Goal: Transaction & Acquisition: Subscribe to service/newsletter

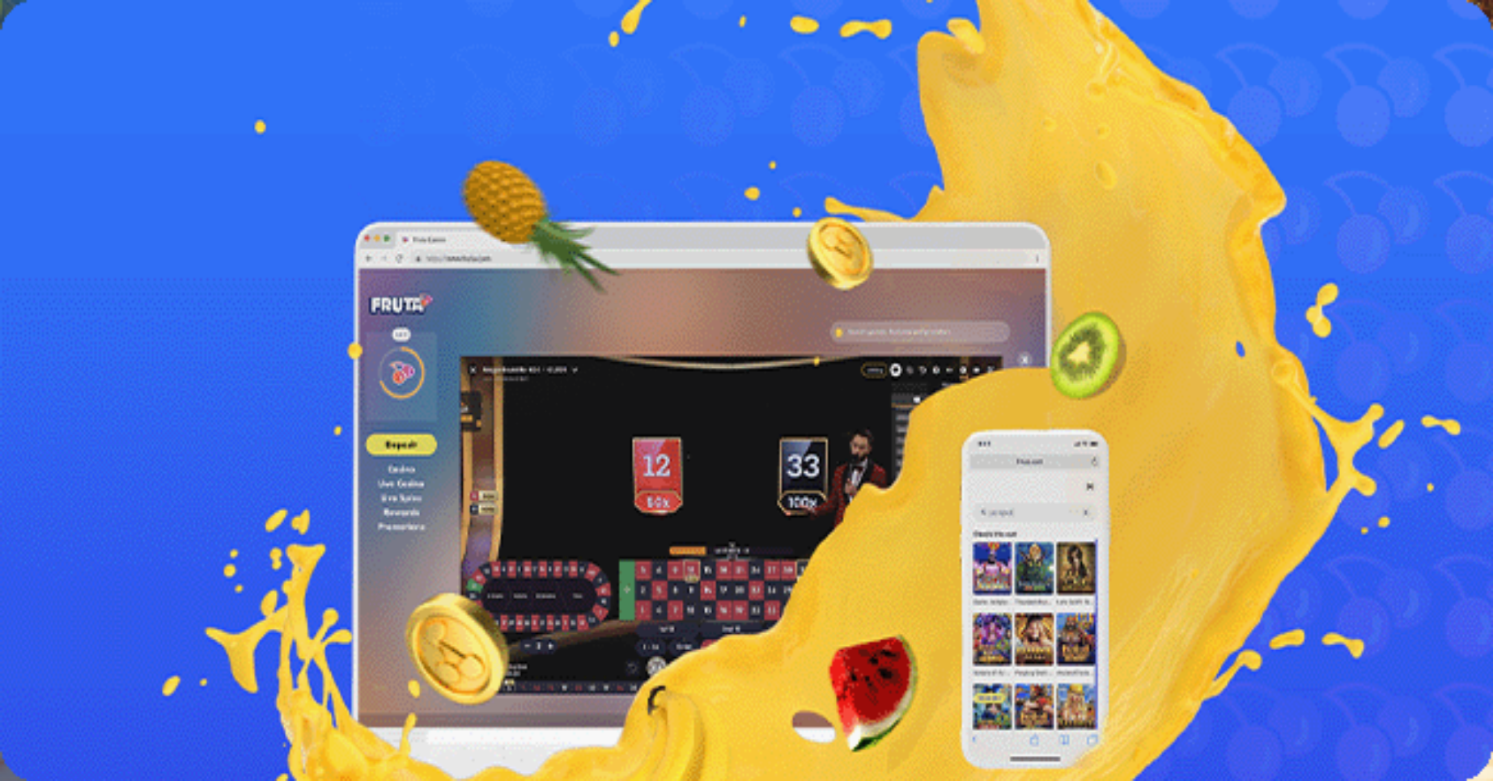
click at [127, 67] on button "Kirjaudu" at bounding box center [112, 58] width 53 height 17
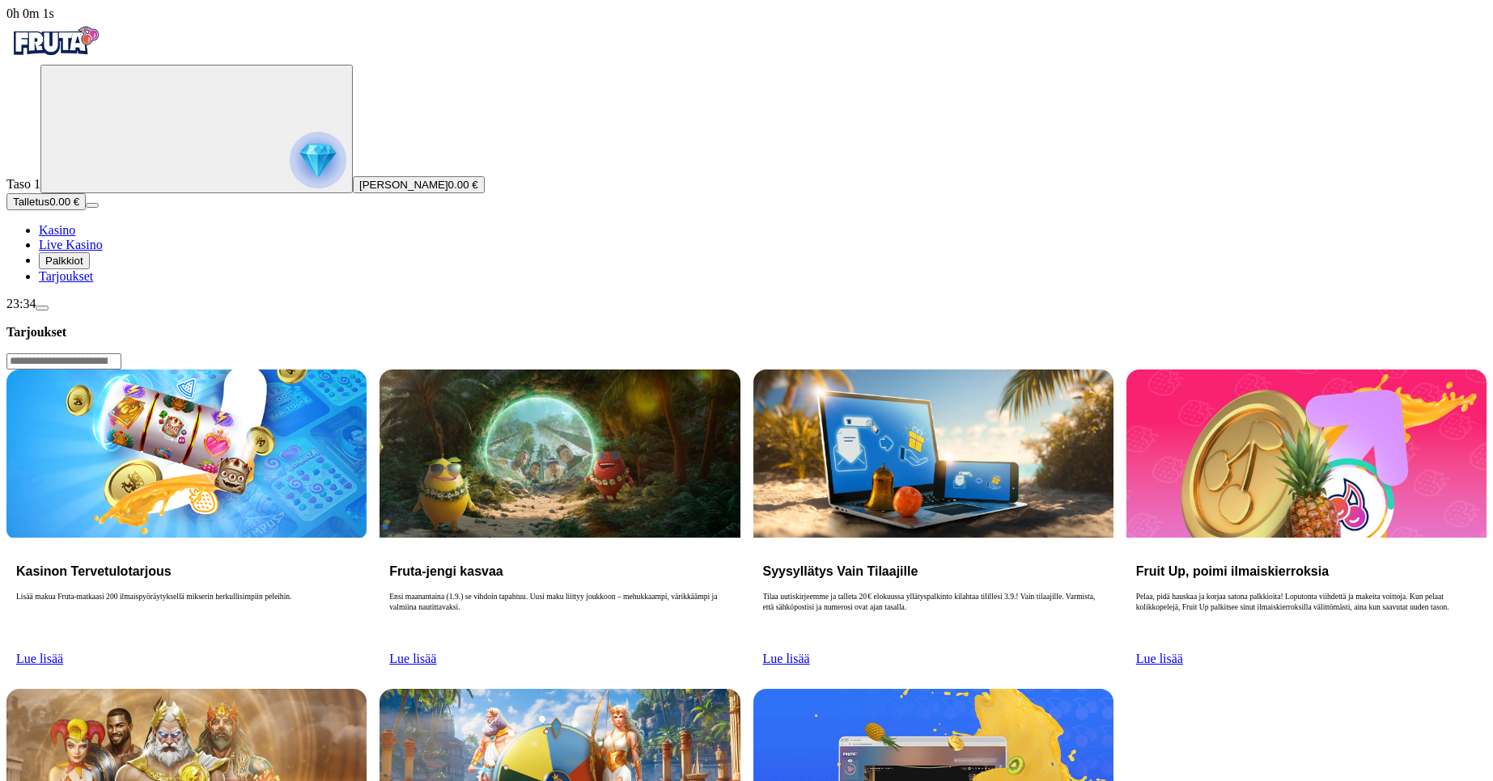
click at [83, 267] on span "Palkkiot" at bounding box center [64, 261] width 38 height 12
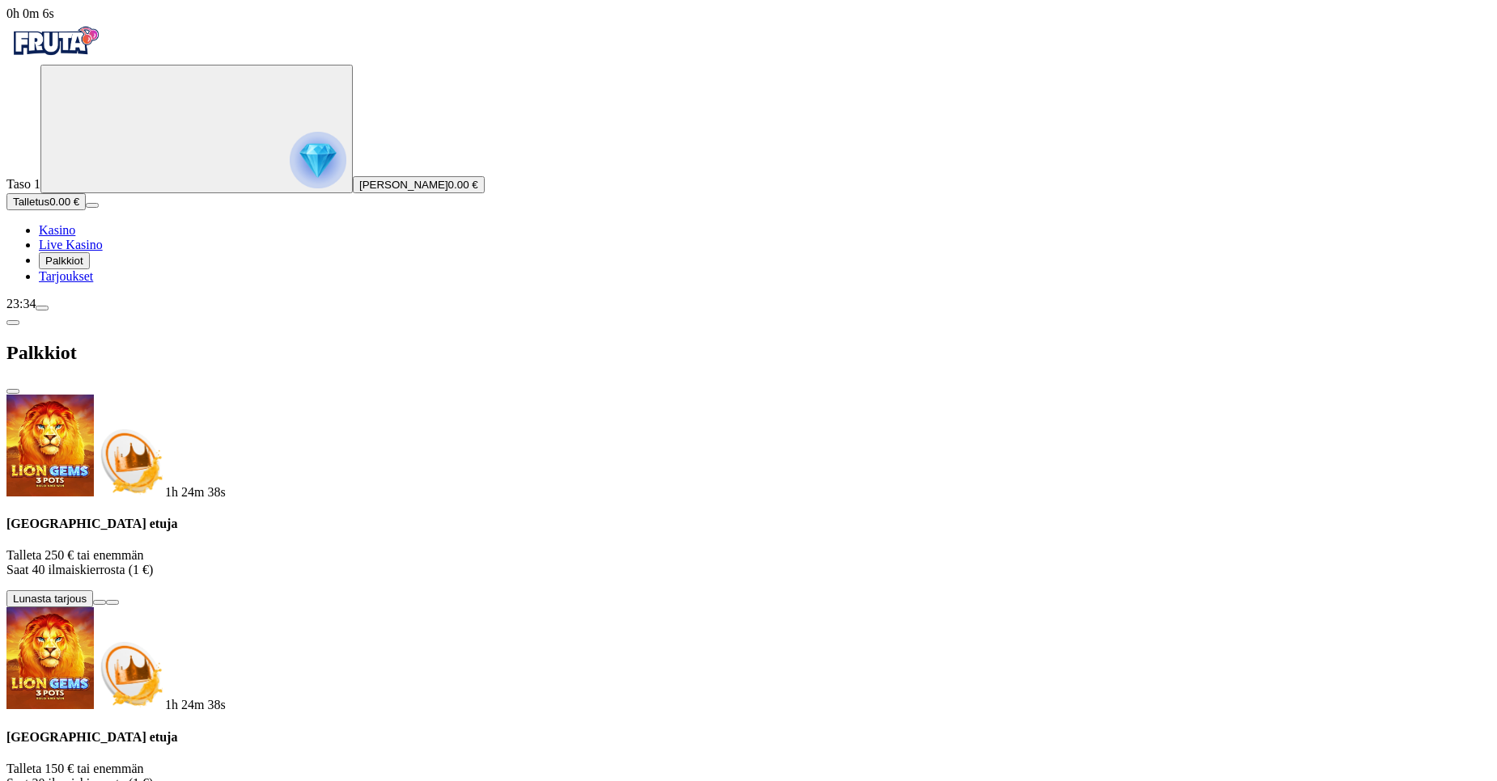
click at [112, 603] on span "info icon" at bounding box center [112, 603] width 0 height 0
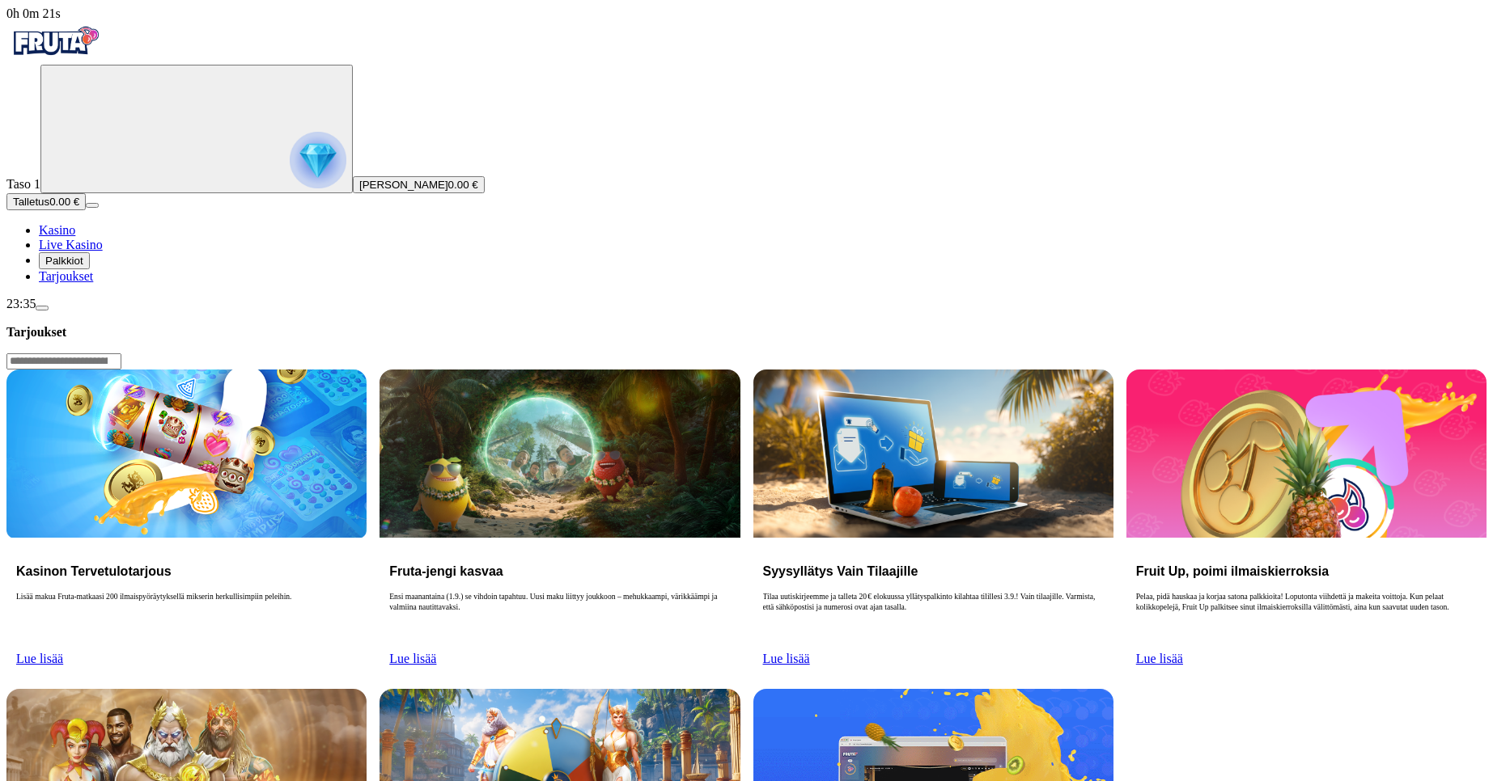
click at [436, 652] on span "Lue lisää" at bounding box center [412, 659] width 47 height 14
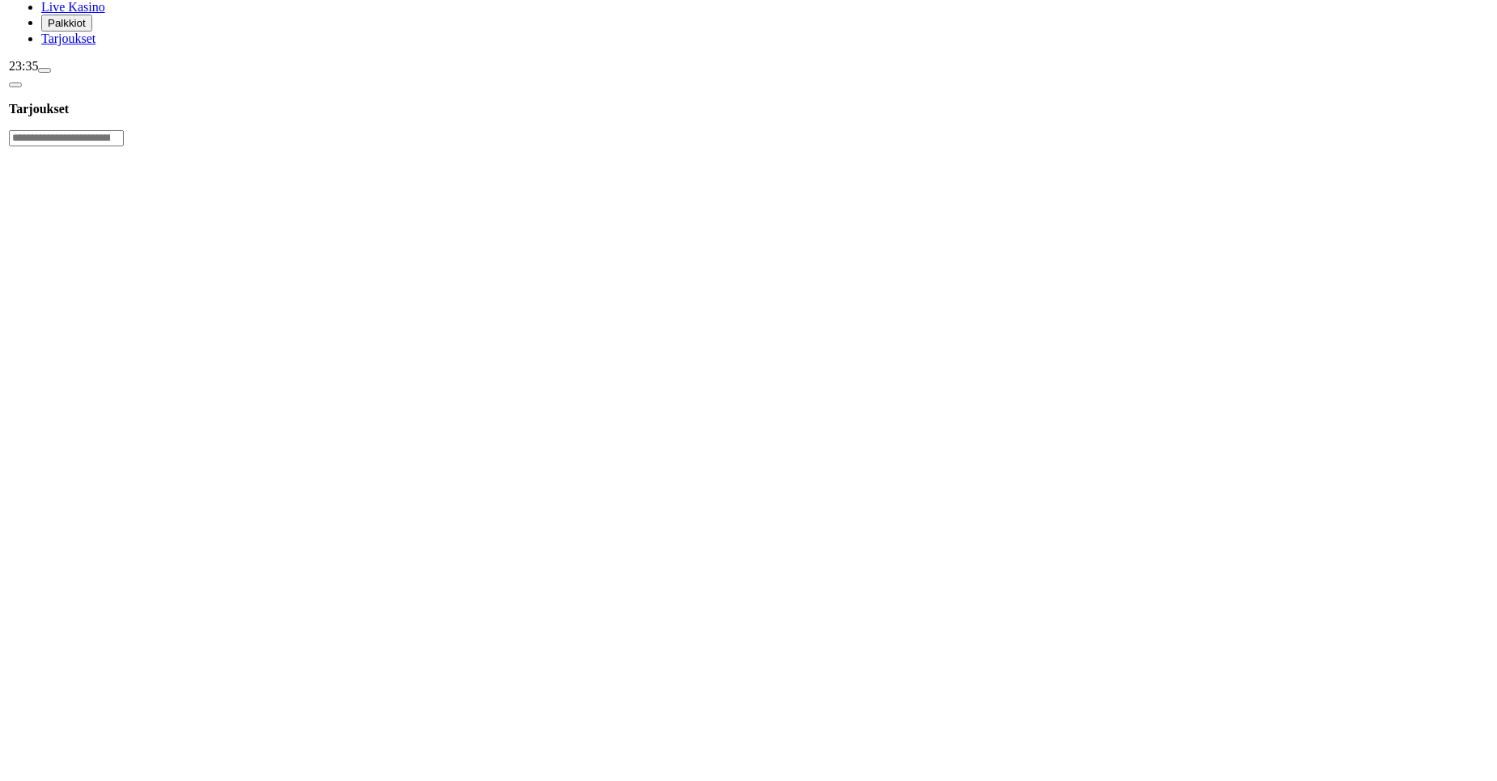
scroll to position [243, 0]
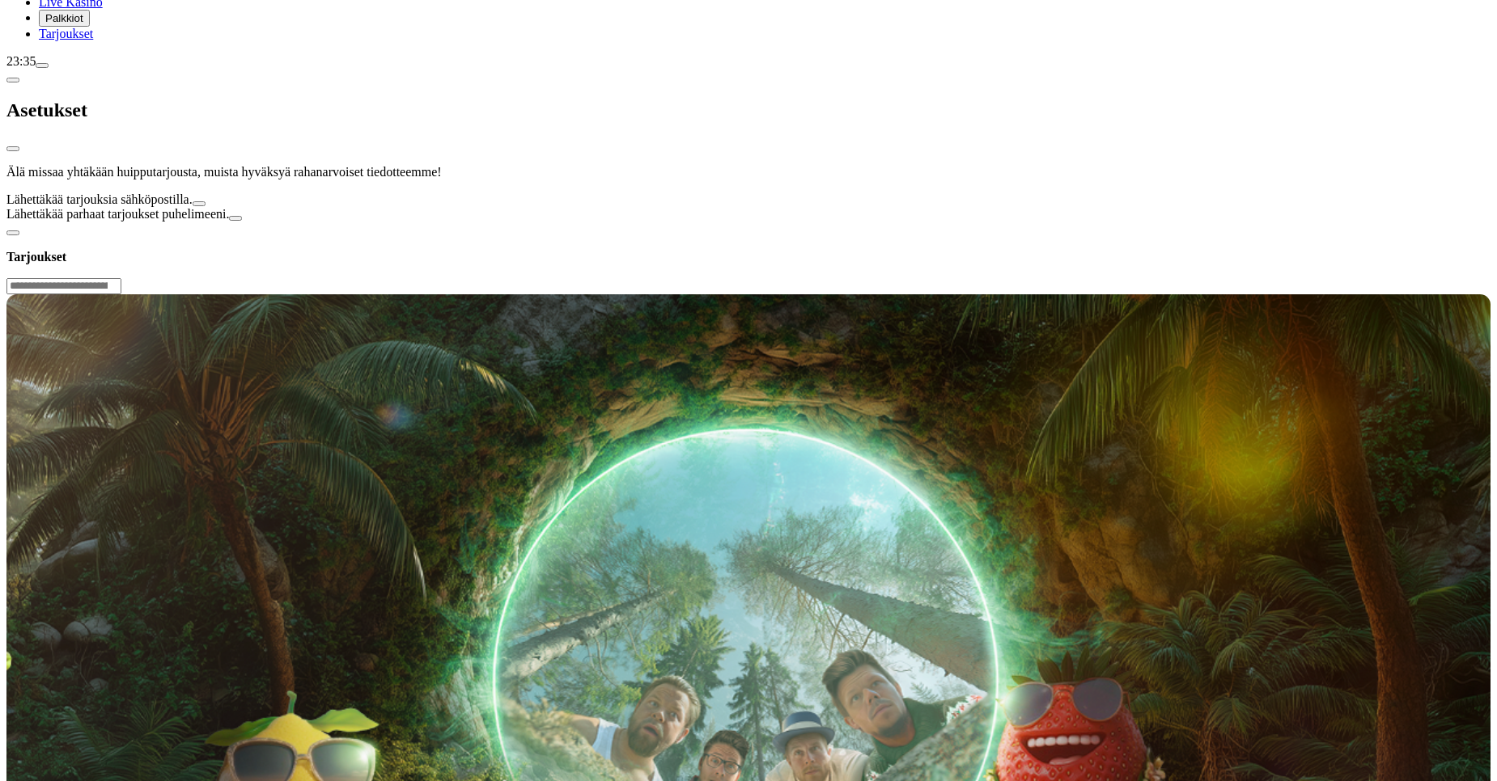
click at [791, 222] on div at bounding box center [748, 222] width 1484 height 0
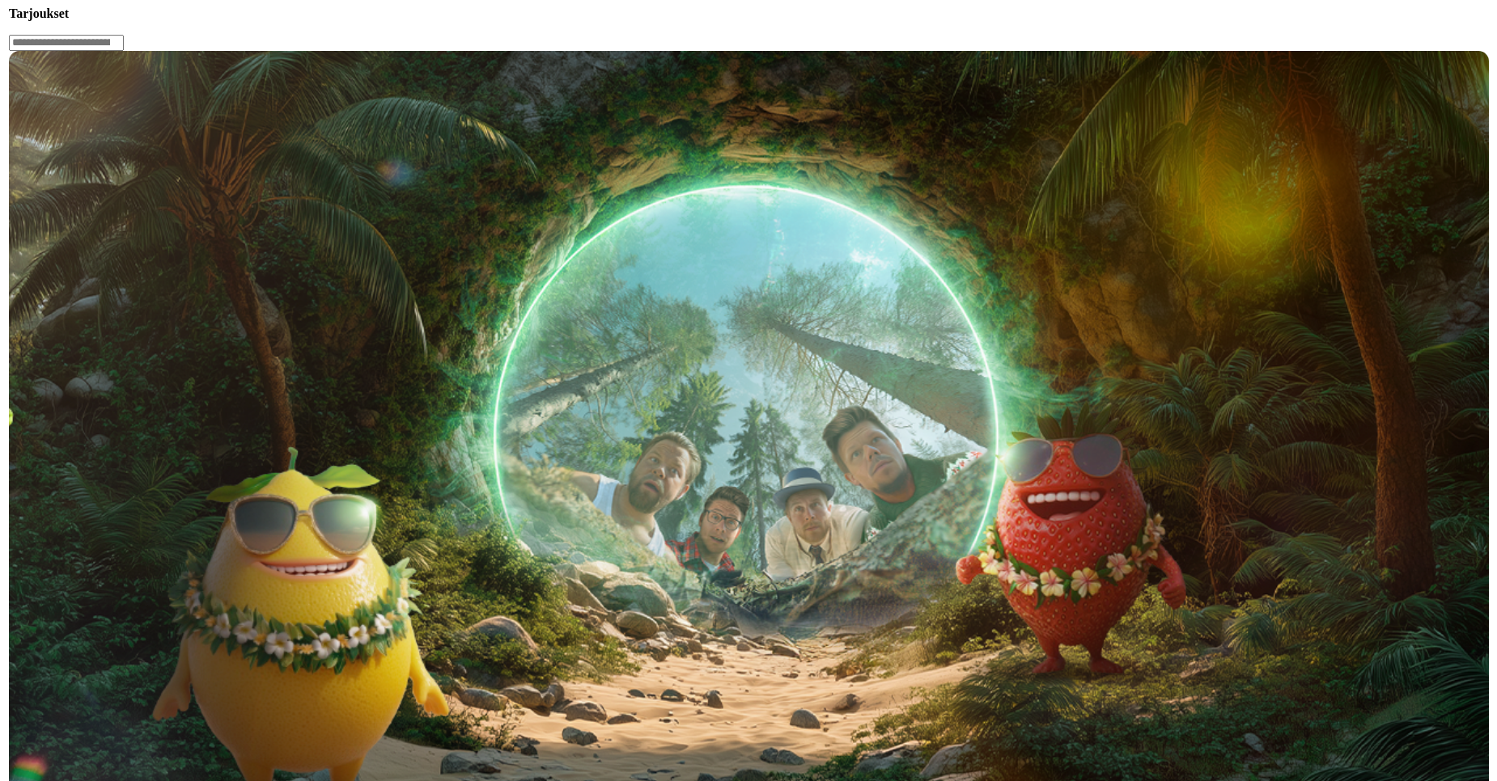
scroll to position [334, 0]
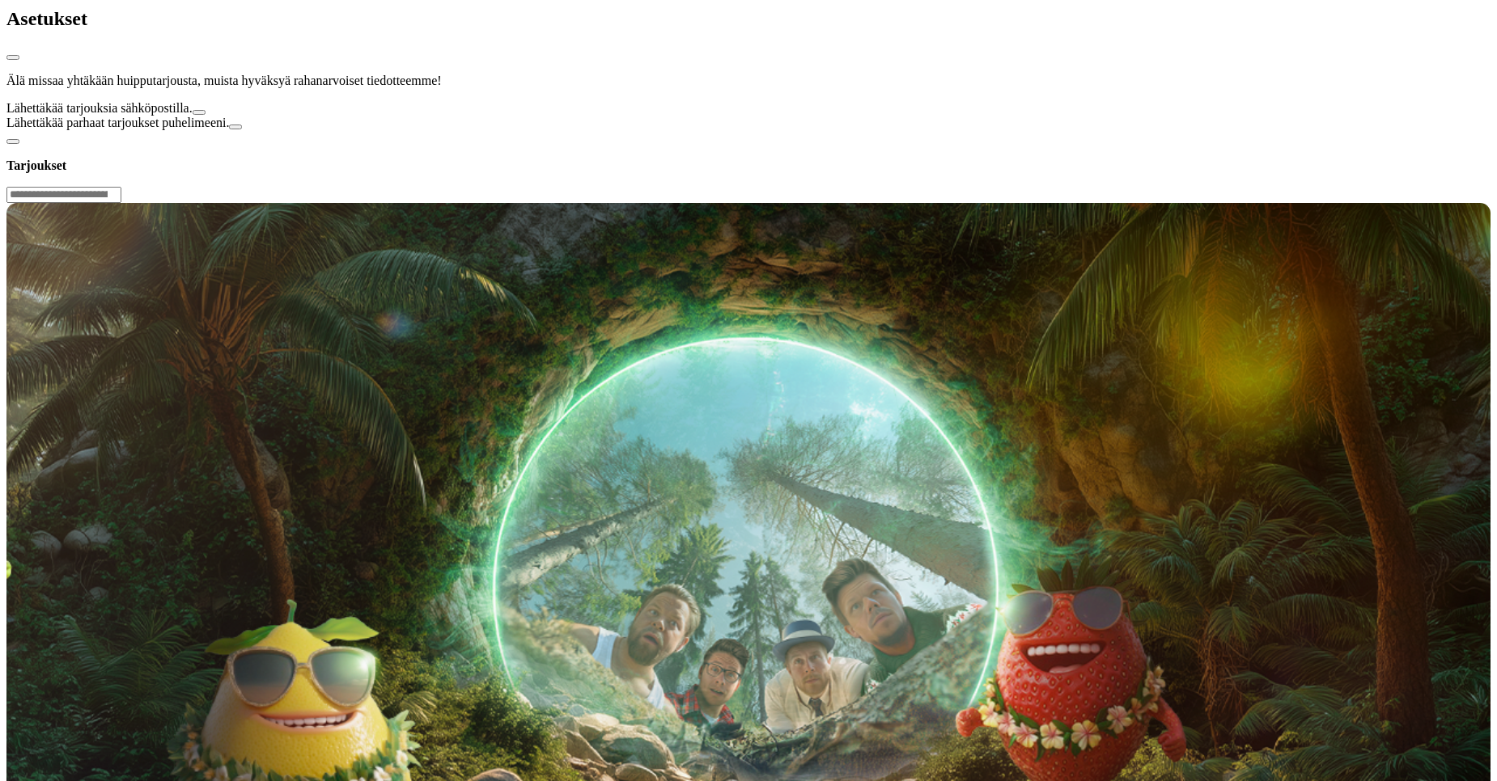
click at [242, 129] on button "Lähettäkää parhaat tarjoukset puhelimeeni." at bounding box center [235, 127] width 13 height 5
click at [586, 130] on div at bounding box center [748, 130] width 1484 height 0
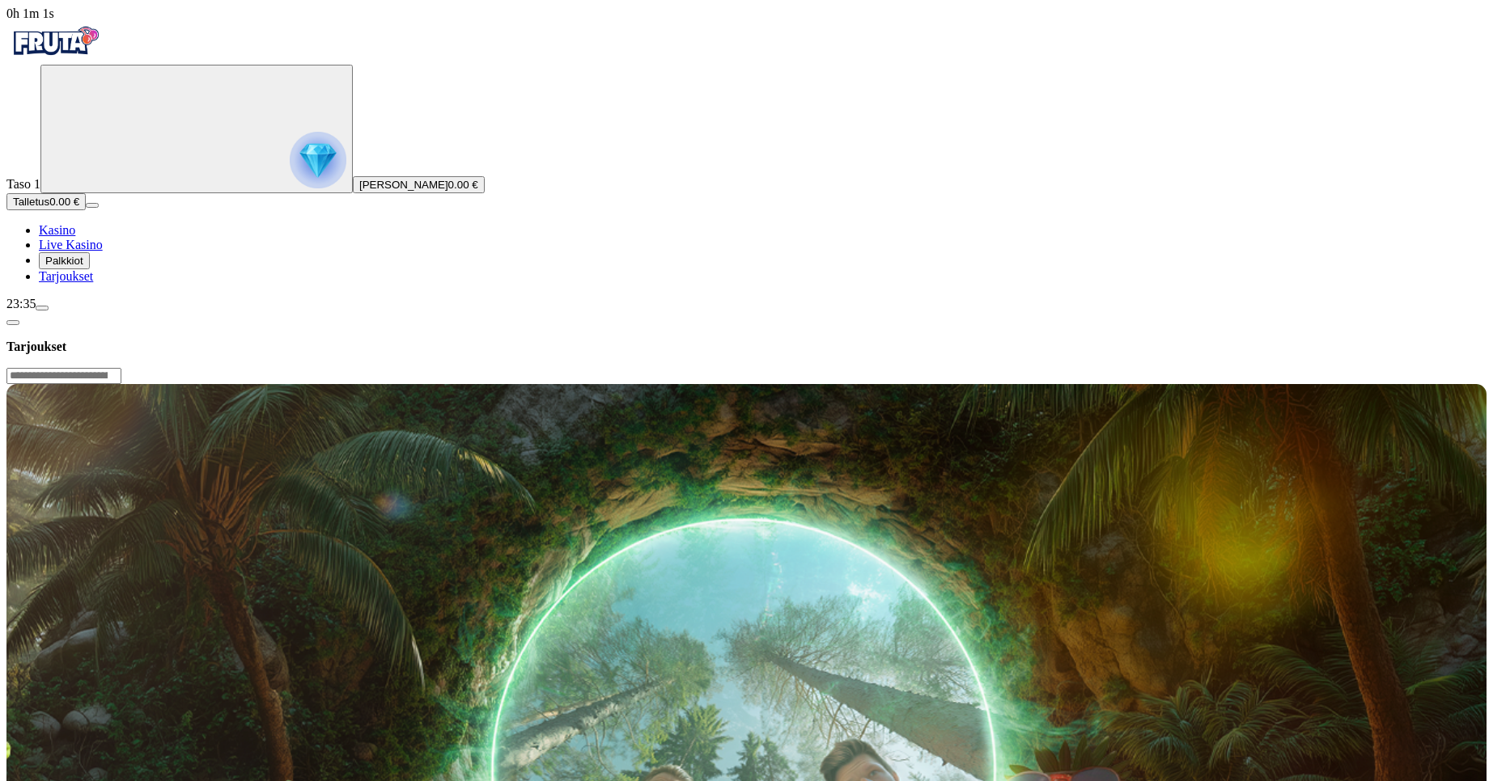
click at [42, 308] on span "menu icon" at bounding box center [42, 308] width 0 height 0
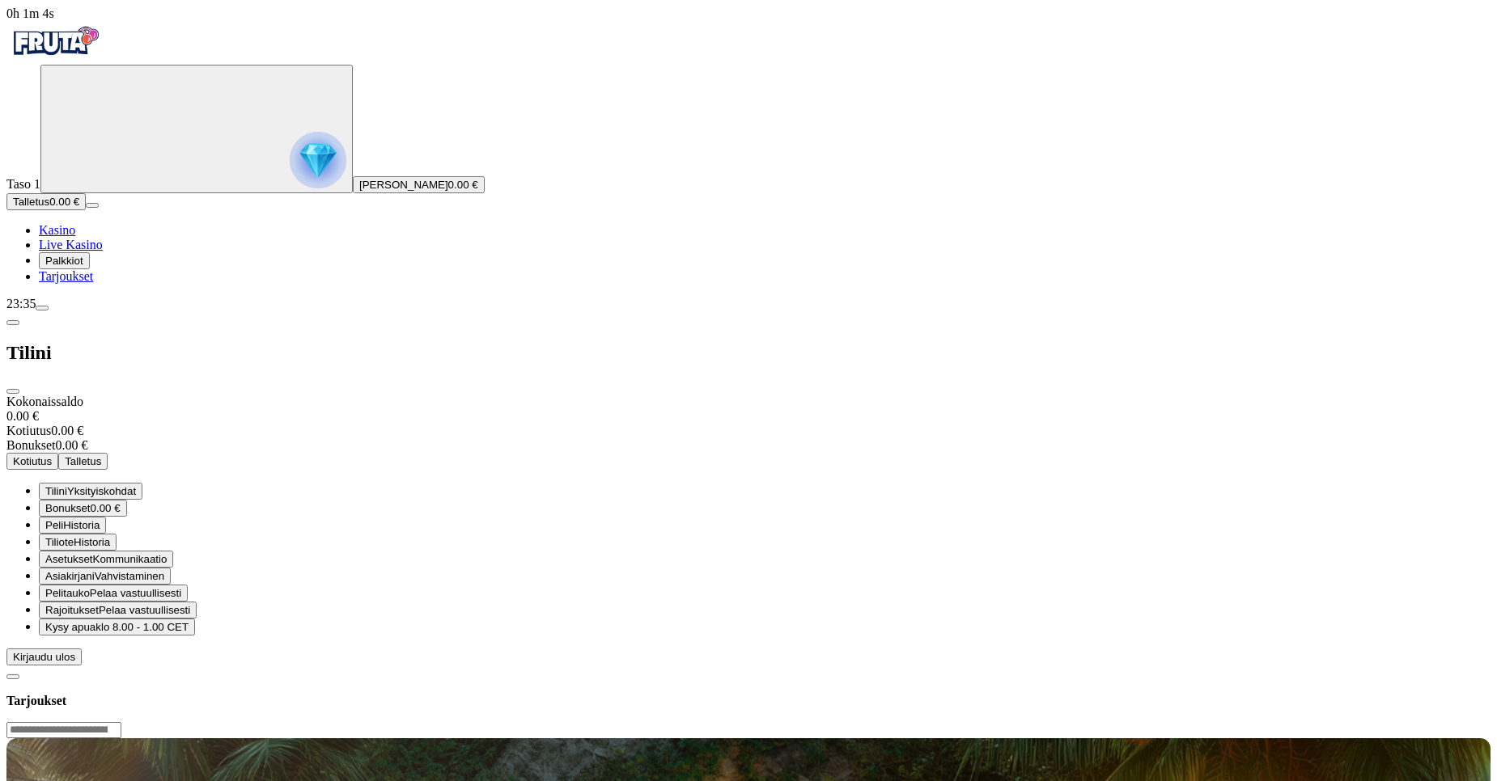
click at [83, 267] on span "Palkkiot" at bounding box center [64, 261] width 38 height 12
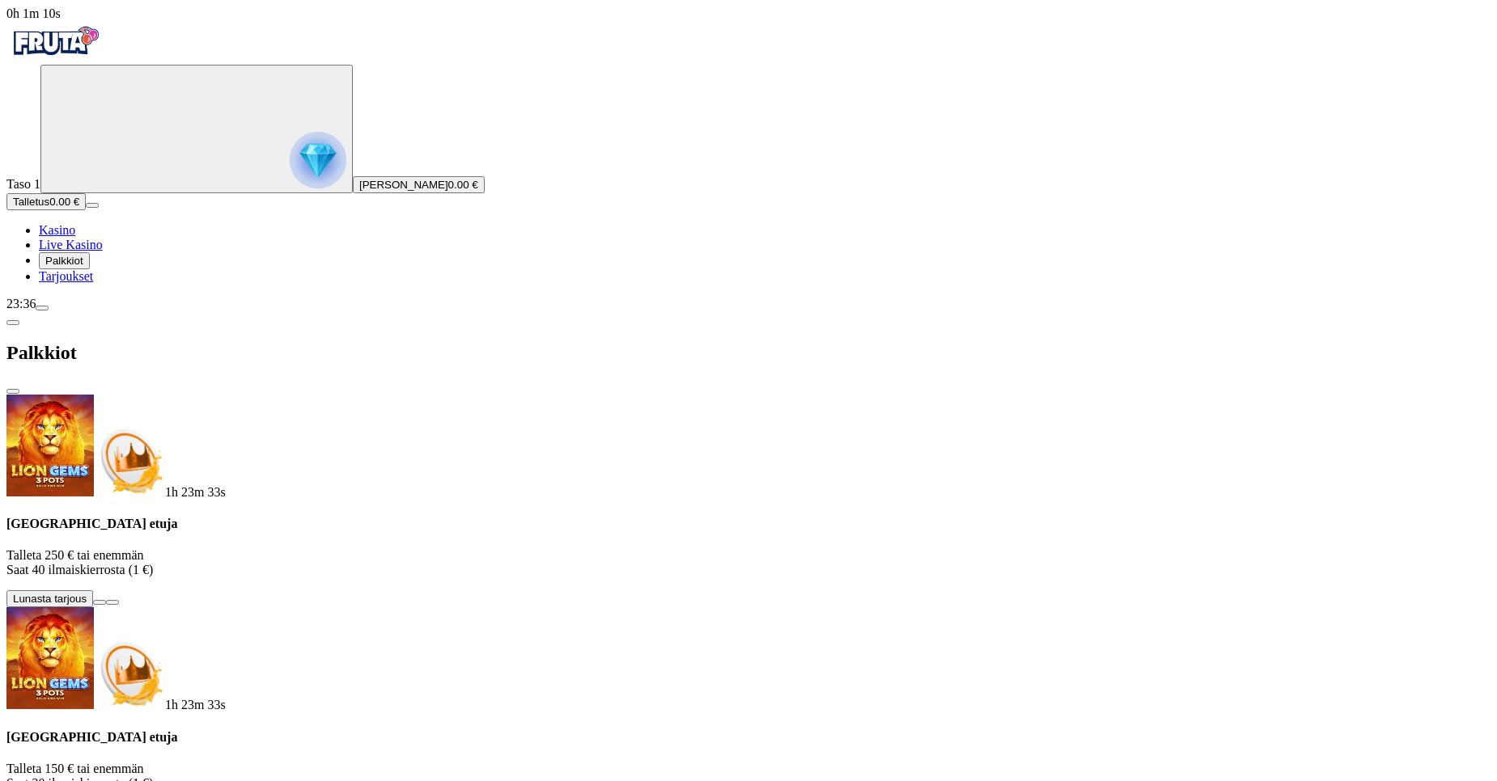
click at [95, 284] on div "Taso 1 [PERSON_NAME] 0.00 € Talletus 0.00 € Kasino Live Kasino Palkkiot Tarjouk…" at bounding box center [748, 174] width 1484 height 219
click at [78, 283] on link "Tarjoukset" at bounding box center [66, 276] width 54 height 14
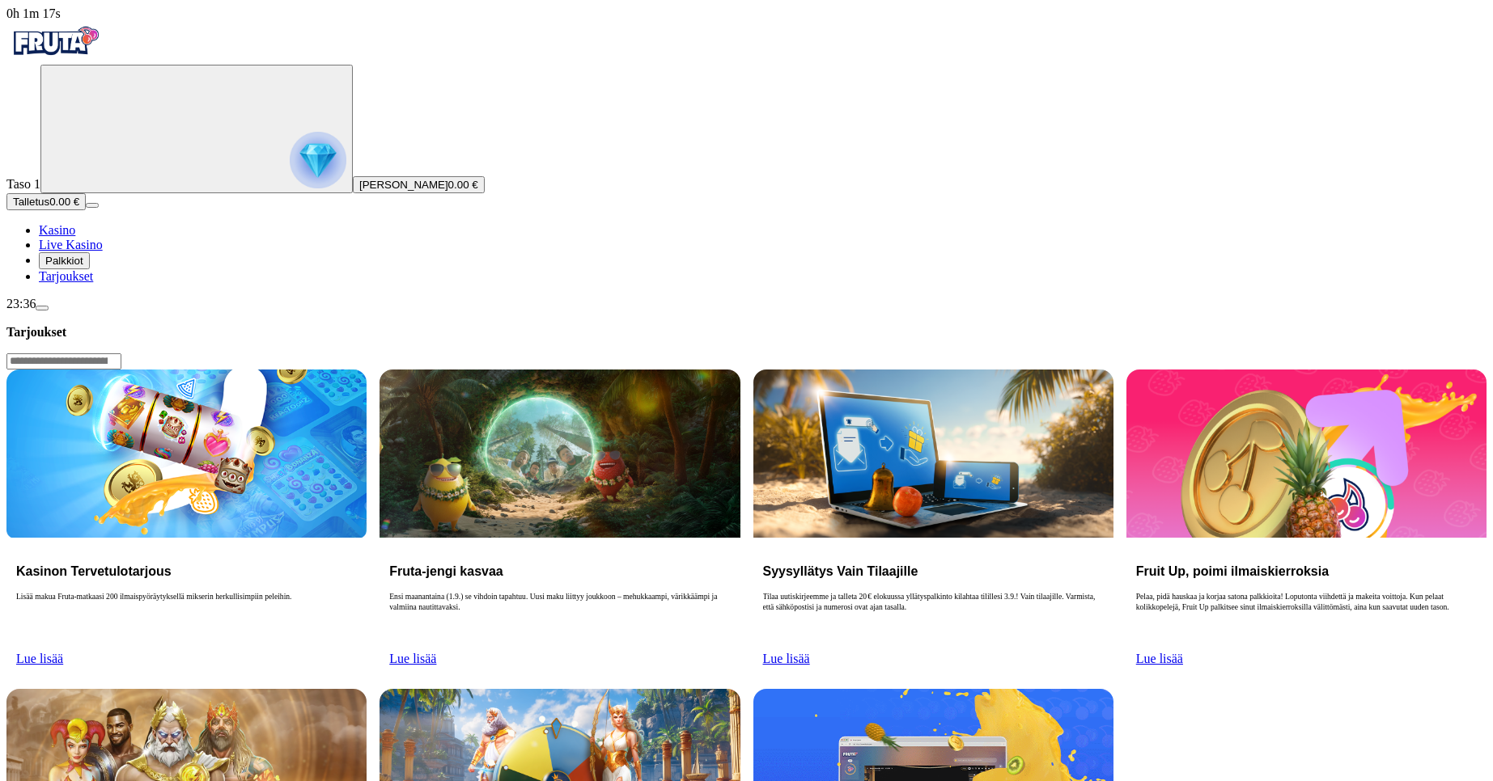
click at [810, 652] on span "Lue lisää" at bounding box center [786, 659] width 47 height 14
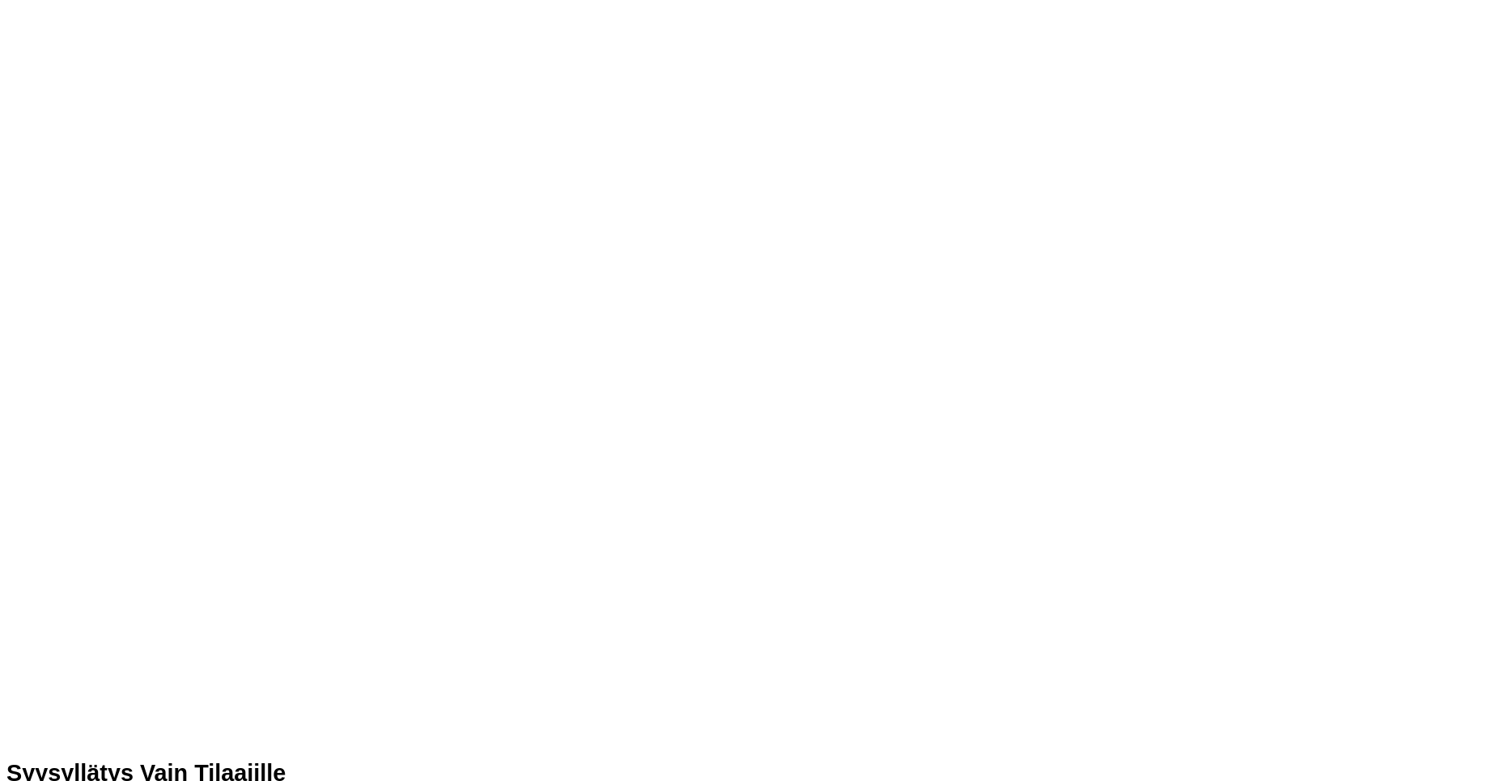
scroll to position [447, 0]
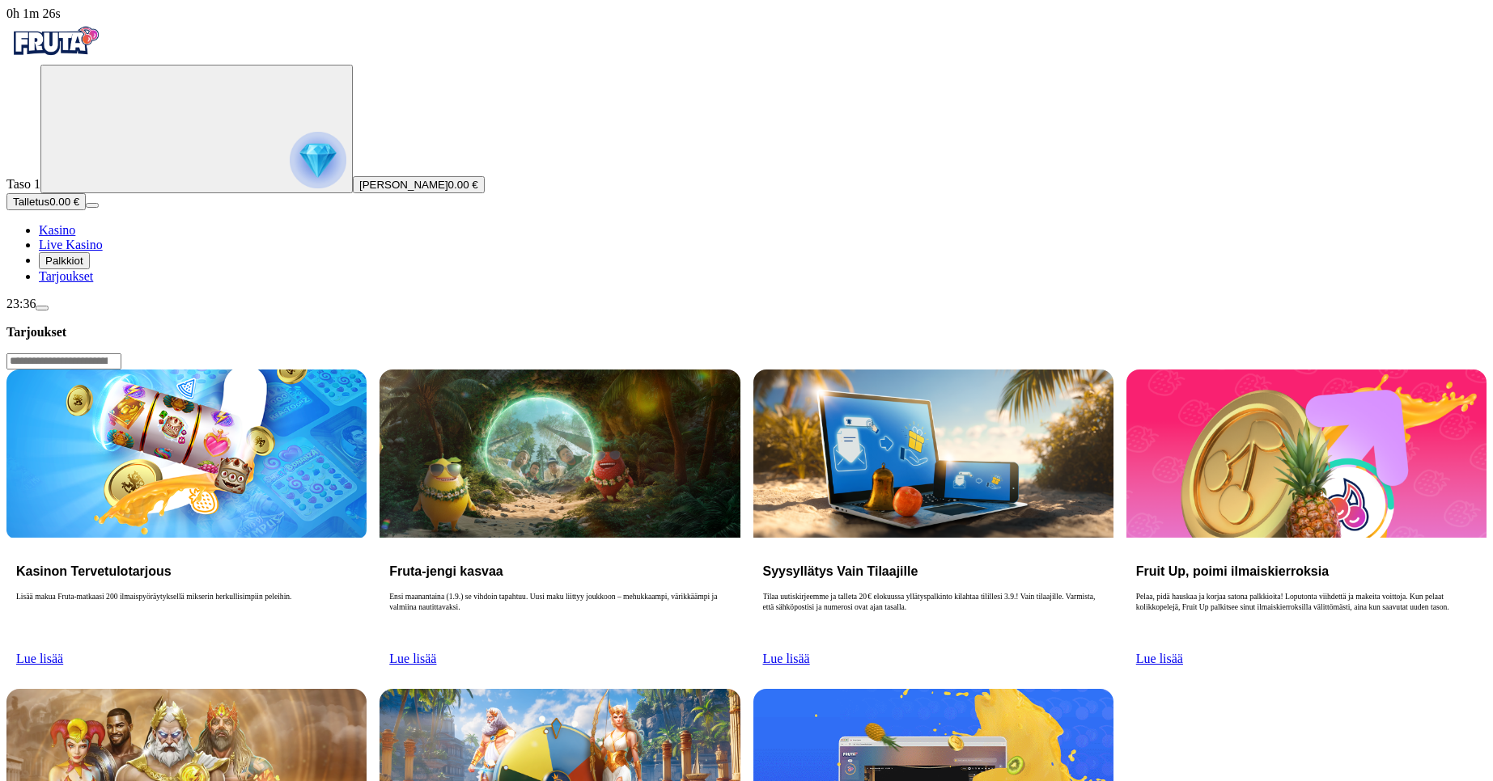
click at [1302, 538] on div "Fruit Up, poimi ilmaiskierroksia Pelaa, pidä hauskaa ja korjaa satona palkkioit…" at bounding box center [1306, 607] width 360 height 138
click at [1183, 652] on link "Lue lisää" at bounding box center [1159, 659] width 47 height 14
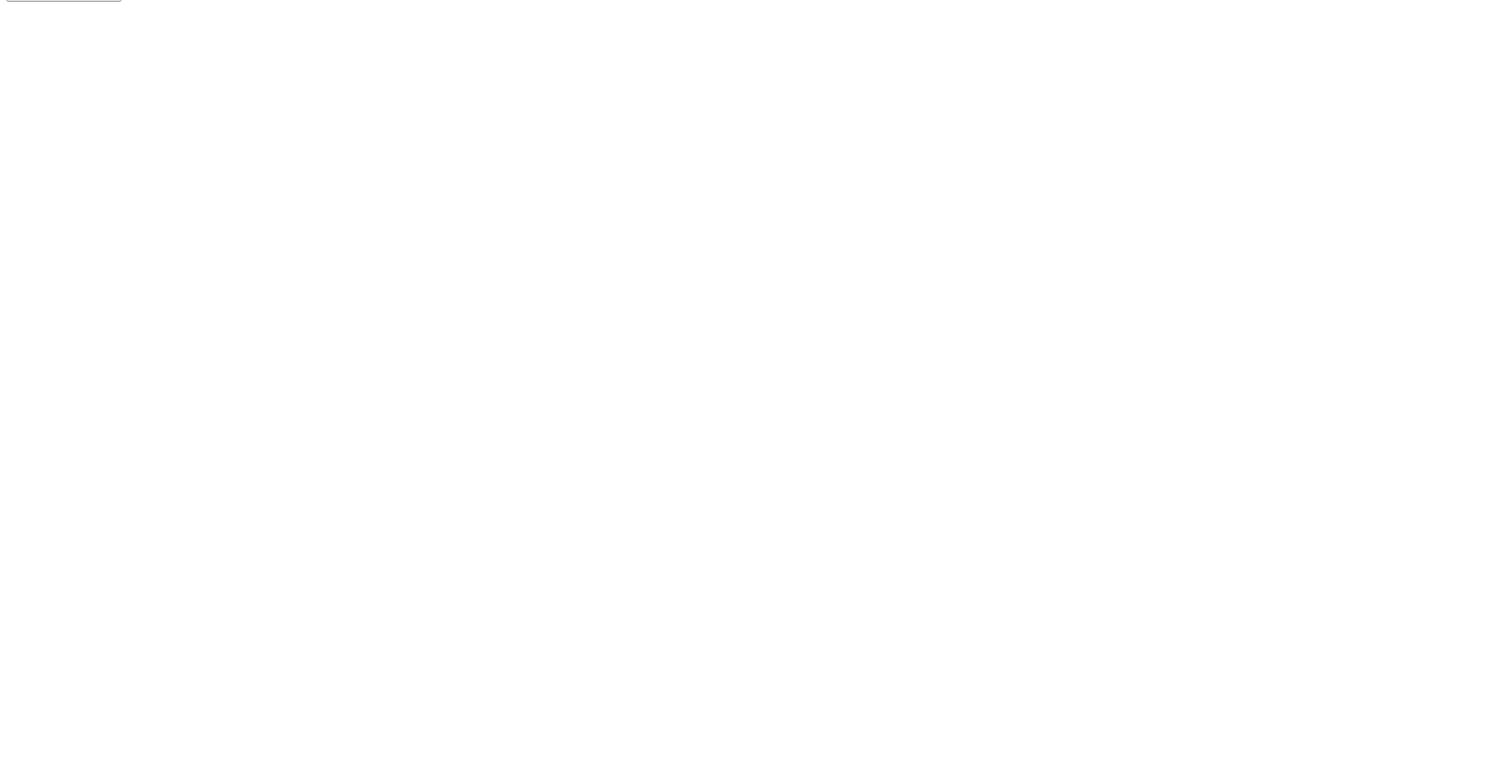
scroll to position [388, 0]
